Goal: Entertainment & Leisure: Consume media (video, audio)

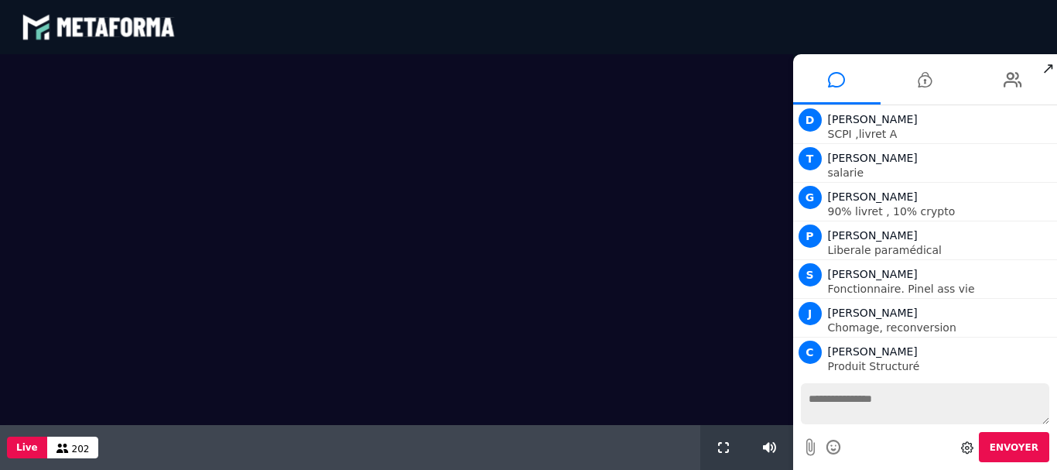
scroll to position [1310, 0]
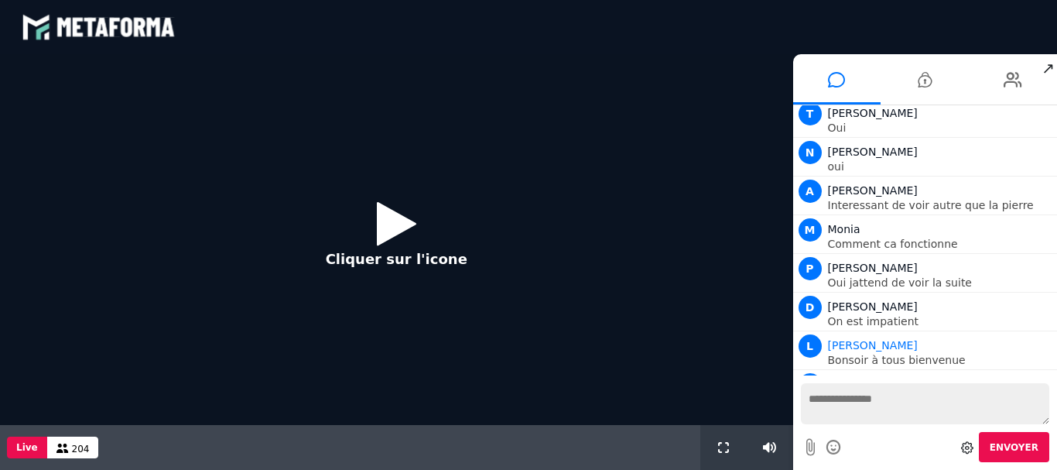
click at [382, 229] on icon at bounding box center [396, 223] width 39 height 50
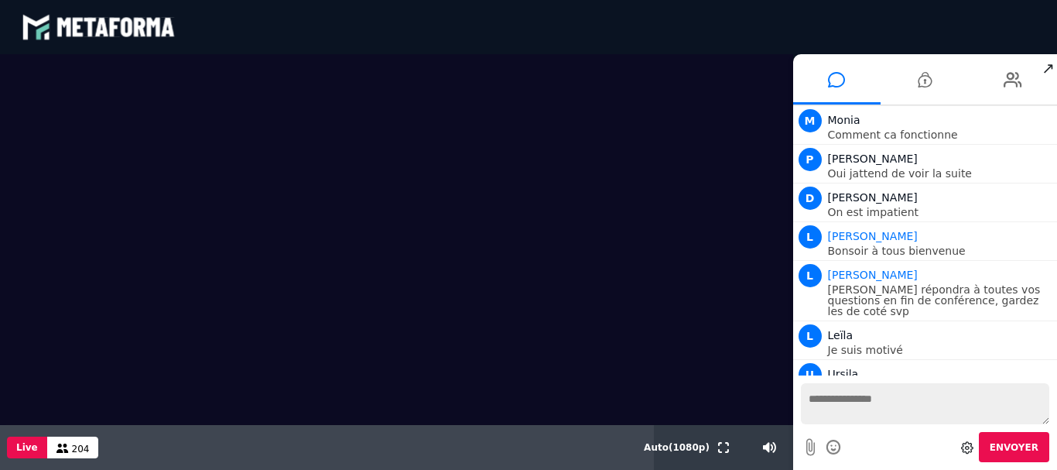
scroll to position [1387, 0]
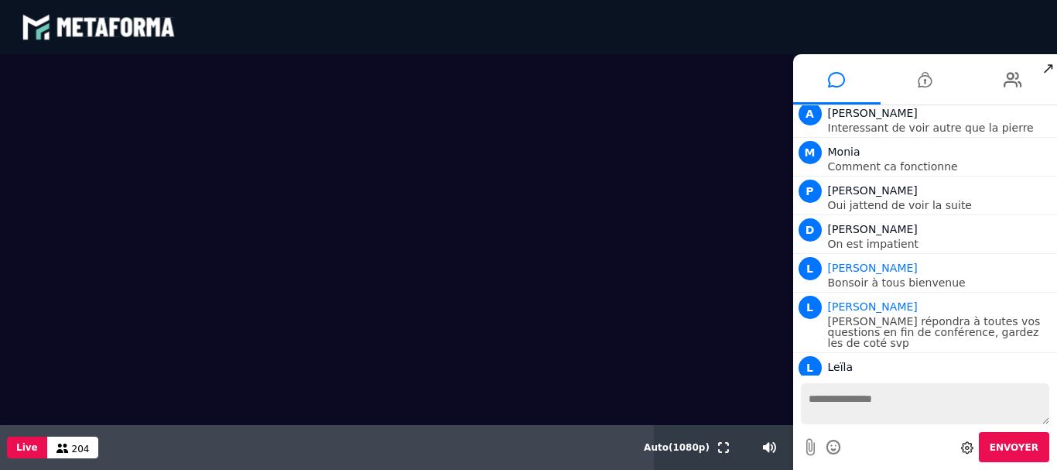
click at [765, 147] on video at bounding box center [396, 239] width 793 height 371
click at [1055, 387] on div "Votre message est en attente de modération Envoyer" at bounding box center [925, 422] width 265 height 94
click at [1056, 391] on div "Votre message est en attente de modération Envoyer" at bounding box center [925, 422] width 265 height 94
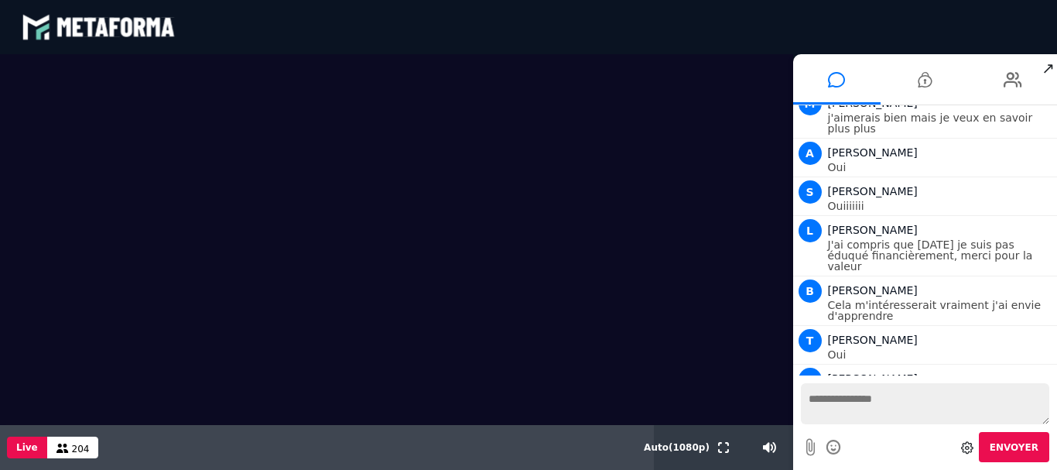
scroll to position [1087, 0]
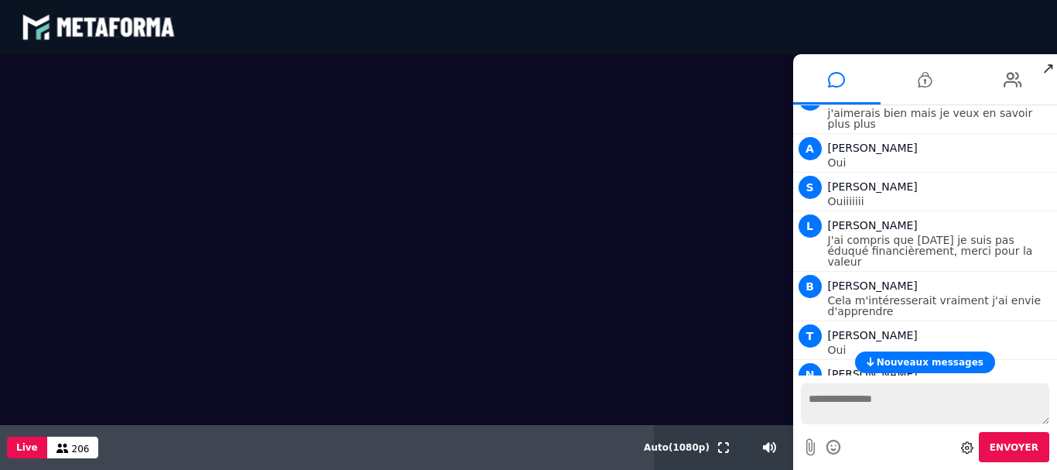
click at [722, 448] on icon at bounding box center [723, 447] width 11 height 11
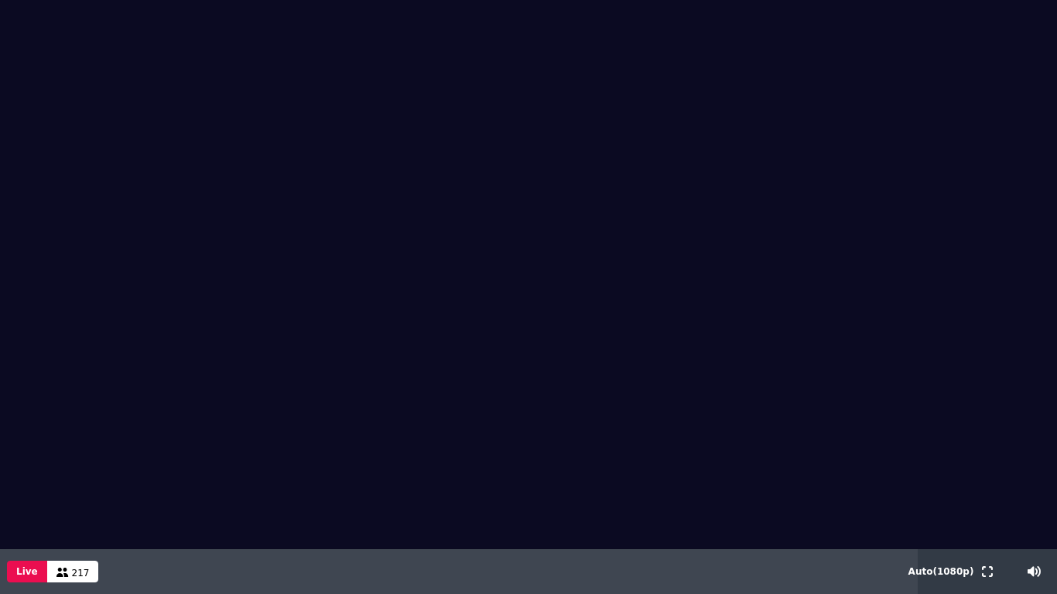
click at [979, 469] on button at bounding box center [987, 571] width 17 height 45
